Goal: Information Seeking & Learning: Learn about a topic

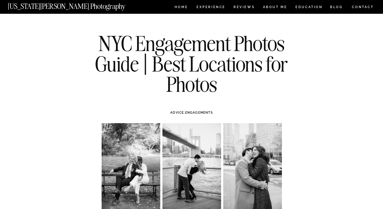
click at [80, 7] on nav "[US_STATE][PERSON_NAME] Photography" at bounding box center [76, 5] width 136 height 5
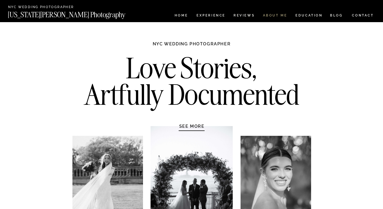
drag, startPoint x: 277, startPoint y: 17, endPoint x: 283, endPoint y: 16, distance: 6.0
click at [277, 17] on nav "ABOUT ME" at bounding box center [274, 16] width 25 height 5
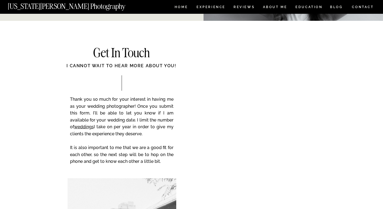
scroll to position [875, 0]
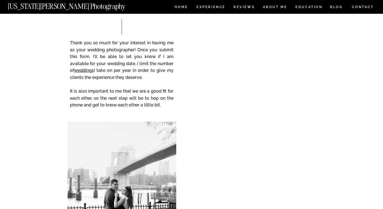
scroll to position [956, 0]
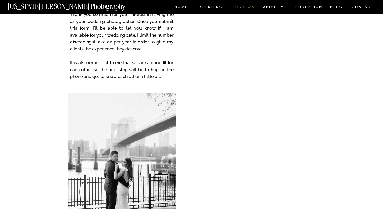
click at [241, 6] on nav "REVIEWS" at bounding box center [243, 7] width 20 height 5
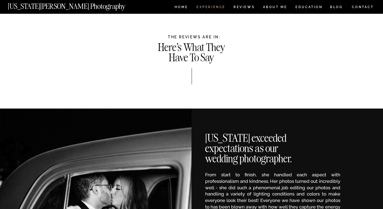
click at [221, 6] on nav "Experience" at bounding box center [210, 7] width 28 height 5
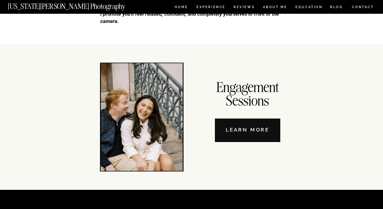
scroll to position [1813, 0]
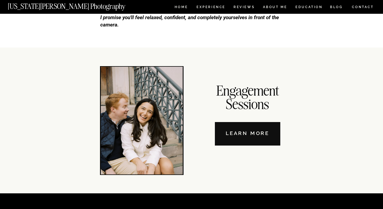
click at [249, 131] on nav "Learn More" at bounding box center [247, 133] width 65 height 23
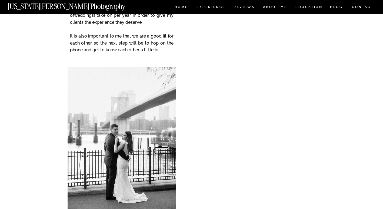
scroll to position [1439, 0]
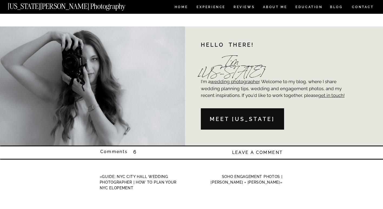
scroll to position [6377, 0]
